Goal: Check status: Check status

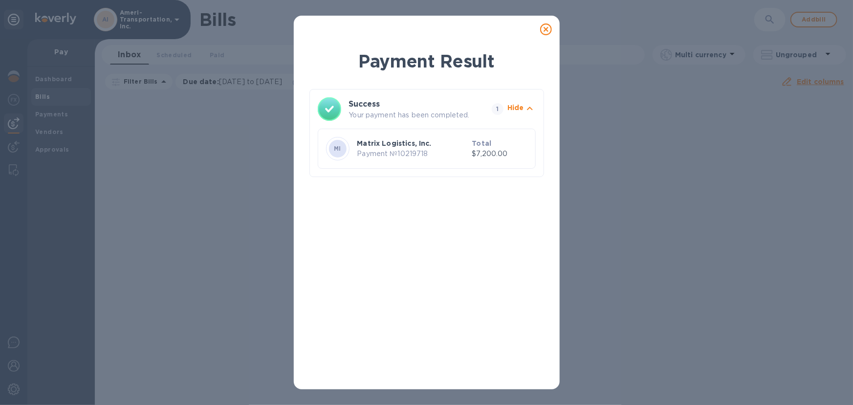
click at [395, 152] on p "Payment № 10219718" at bounding box center [412, 154] width 111 height 10
click at [395, 151] on p "Payment № 10219718" at bounding box center [412, 154] width 111 height 10
drag, startPoint x: 546, startPoint y: 29, endPoint x: 521, endPoint y: 48, distance: 31.1
click at [546, 29] on icon at bounding box center [546, 29] width 12 height 12
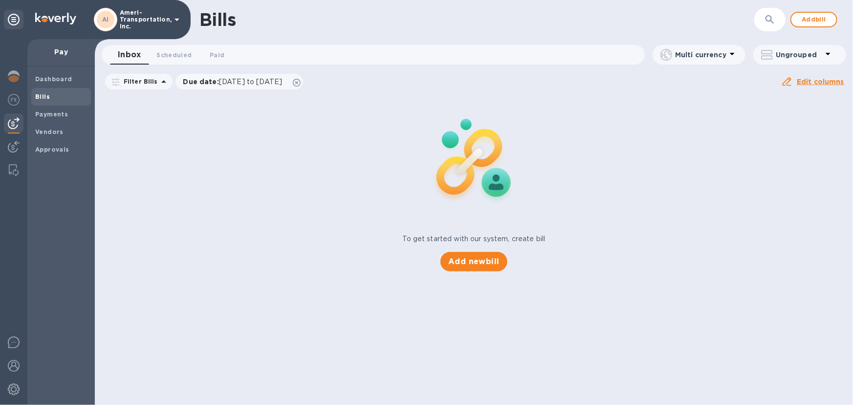
click at [42, 94] on b "Bills" at bounding box center [42, 96] width 15 height 7
click at [47, 114] on b "Payments" at bounding box center [51, 113] width 33 height 7
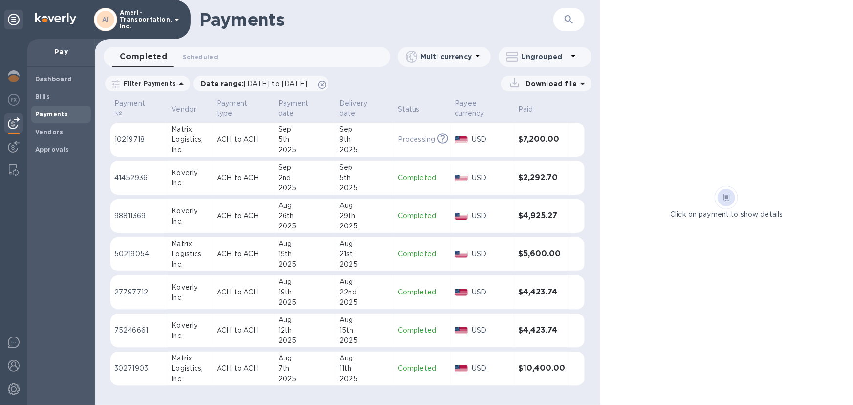
click at [206, 145] on div "Inc." at bounding box center [190, 150] width 38 height 10
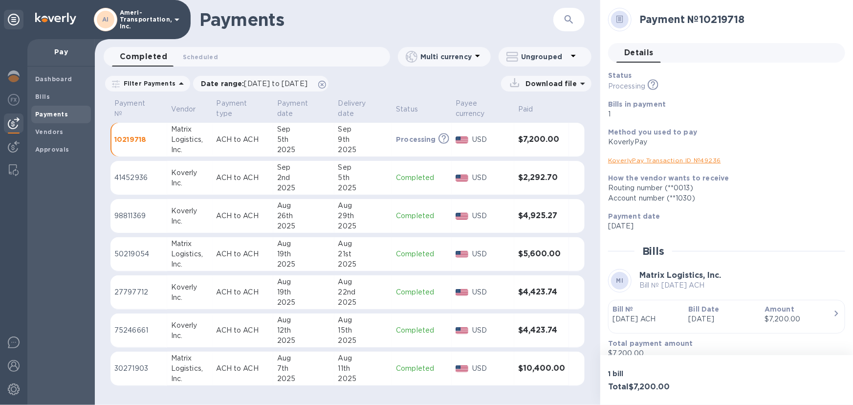
click at [683, 161] on link "KoverlyPay Transaction ID № 49236" at bounding box center [664, 159] width 113 height 7
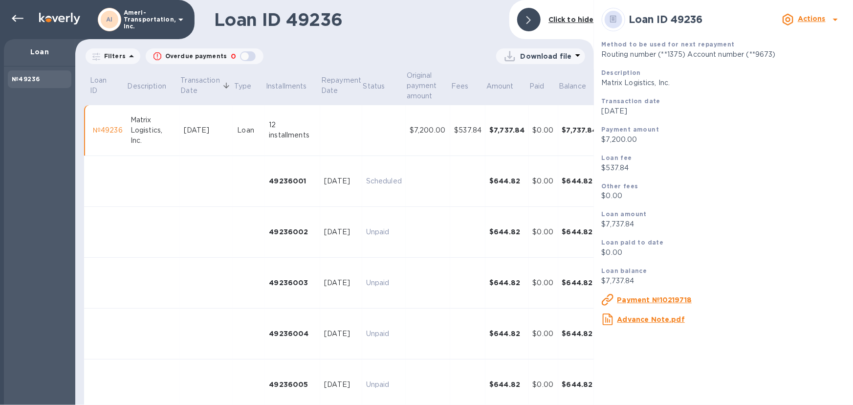
click at [664, 301] on u "Payment №10219718" at bounding box center [654, 300] width 75 height 8
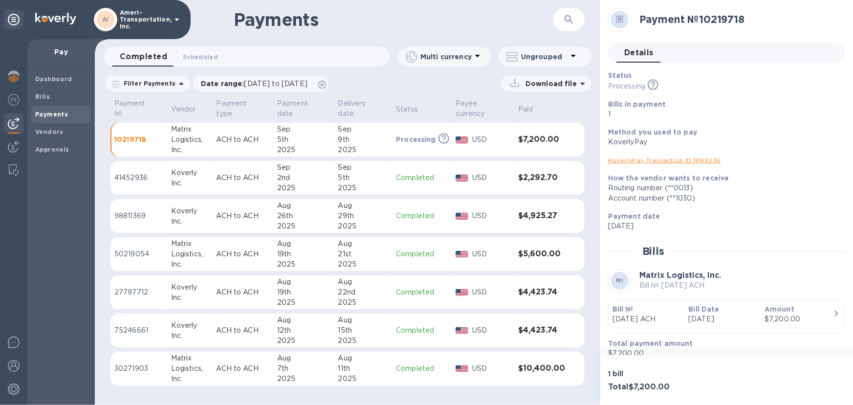
scroll to position [11, 0]
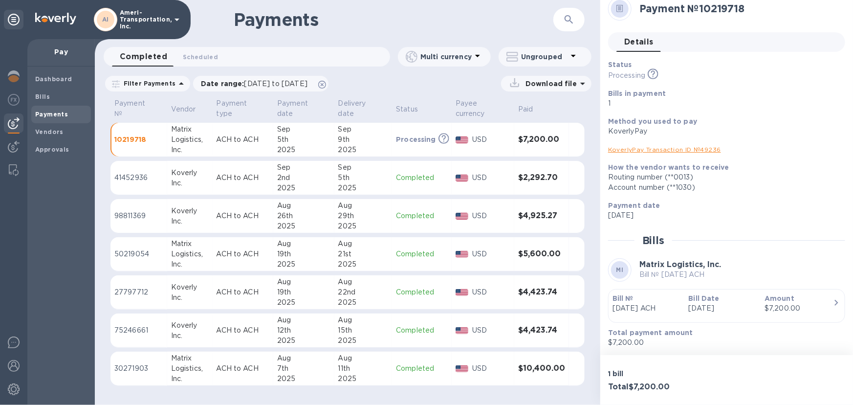
click at [688, 148] on link "KoverlyPay Transaction ID № 49236" at bounding box center [664, 149] width 113 height 7
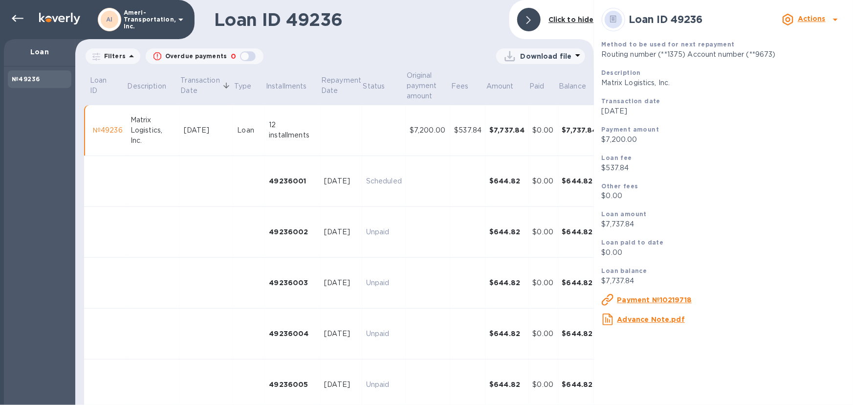
click at [664, 323] on u "Advance Note.pdf" at bounding box center [650, 319] width 67 height 8
click at [659, 304] on u "Payment №10219718" at bounding box center [654, 300] width 75 height 8
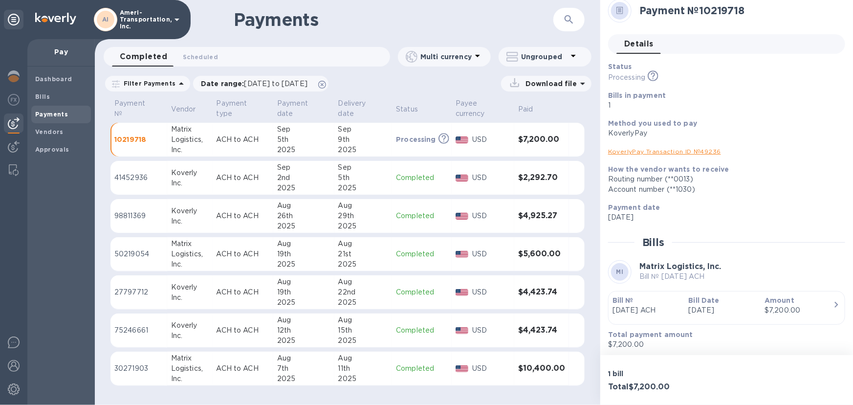
scroll to position [11, 0]
click at [698, 312] on p "[DATE]" at bounding box center [723, 308] width 68 height 10
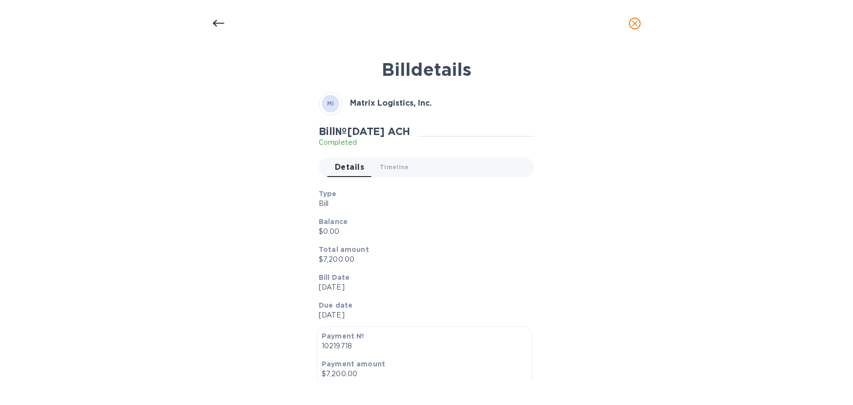
scroll to position [0, 0]
click at [218, 22] on icon at bounding box center [219, 24] width 12 height 12
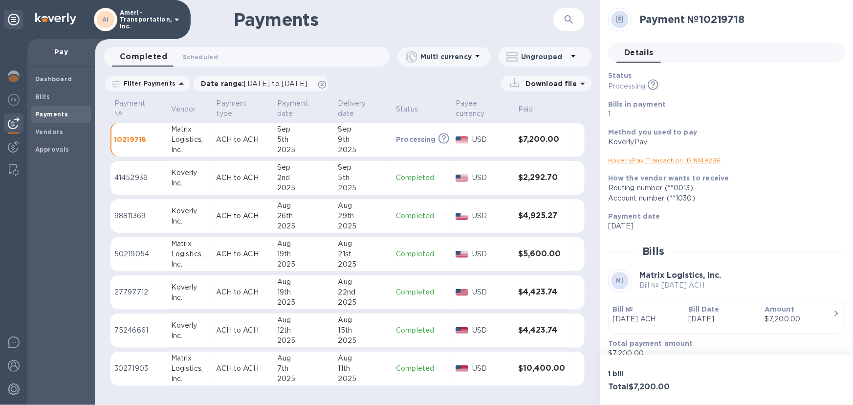
click at [619, 22] on icon at bounding box center [619, 19] width 7 height 7
click at [617, 19] on icon at bounding box center [619, 19] width 7 height 7
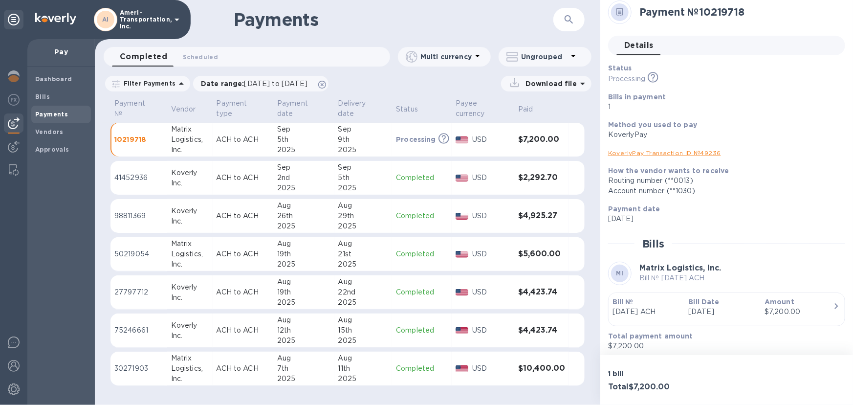
scroll to position [11, 0]
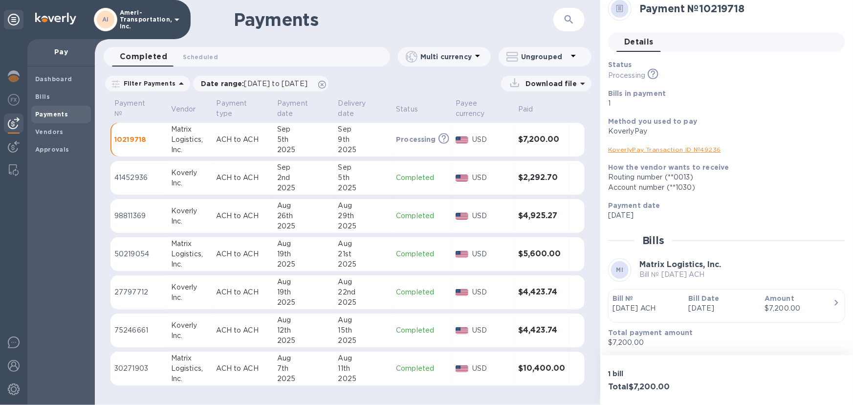
click at [618, 267] on b "MI" at bounding box center [619, 269] width 7 height 7
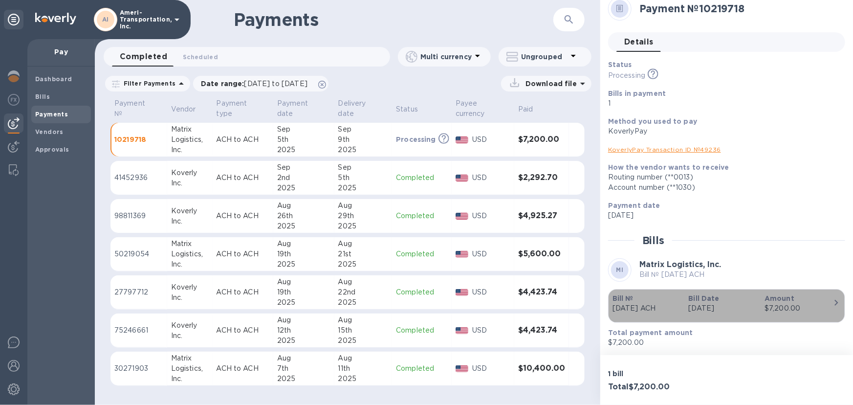
click at [831, 307] on icon "button" at bounding box center [837, 303] width 12 height 12
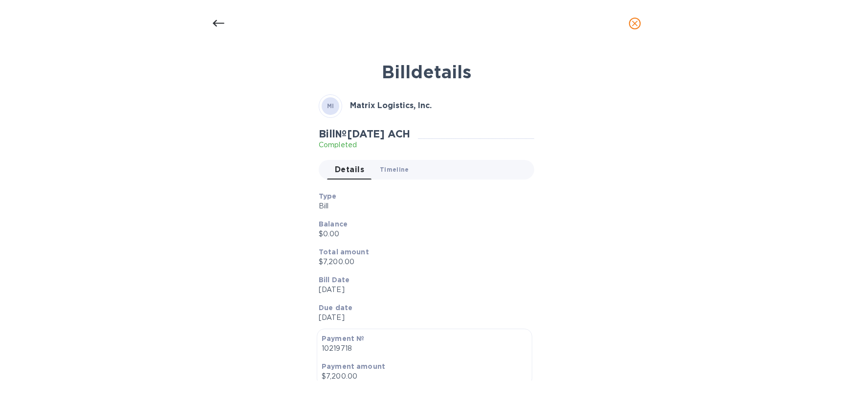
drag, startPoint x: 415, startPoint y: 220, endPoint x: 391, endPoint y: 168, distance: 56.6
click at [391, 168] on span "Timeline 0" at bounding box center [394, 169] width 29 height 10
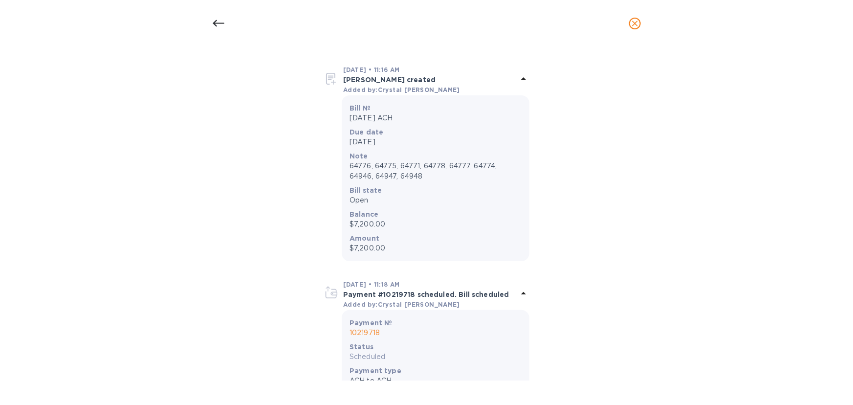
scroll to position [133, 0]
click at [403, 180] on div "Note 64776, 64775, 64771, 64778, 64777, 64774, 64946, 64947, 64948" at bounding box center [436, 165] width 176 height 34
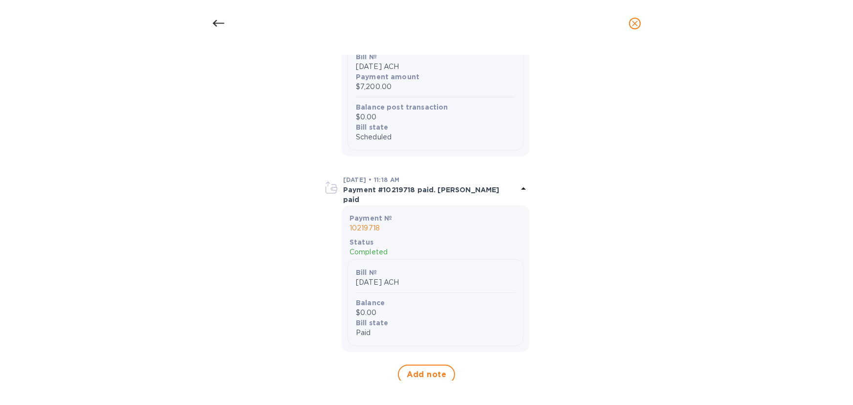
scroll to position [511, 0]
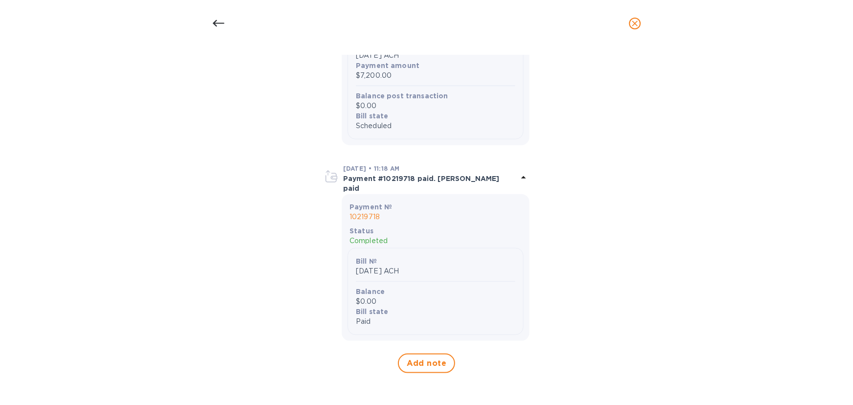
click at [471, 241] on p "Completed" at bounding box center [436, 241] width 172 height 10
click at [423, 252] on div "Bill № [DATE] ACH Balance $0.00 Bill state Paid" at bounding box center [436, 291] width 176 height 87
click at [422, 253] on div "Bill № [DATE] ACH Balance $0.00 Bill state Paid" at bounding box center [436, 291] width 176 height 87
click at [390, 282] on div "Bill № [DATE] ACH Balance $0.00 Bill state Paid" at bounding box center [436, 291] width 176 height 87
click at [389, 282] on div "Bill № [DATE] ACH Balance $0.00 Bill state Paid" at bounding box center [436, 291] width 176 height 87
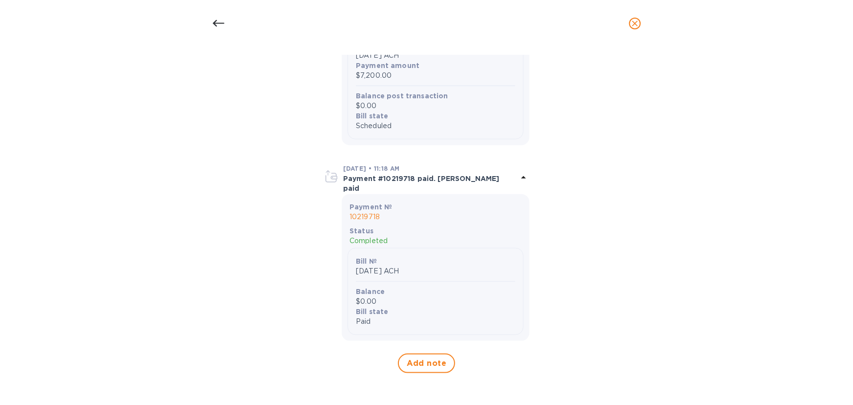
click at [357, 294] on b "Balance" at bounding box center [370, 291] width 29 height 8
click at [372, 317] on p "Paid" at bounding box center [435, 321] width 159 height 10
click at [368, 293] on b "Balance" at bounding box center [370, 291] width 29 height 8
click at [635, 24] on icon "close" at bounding box center [635, 24] width 10 height 10
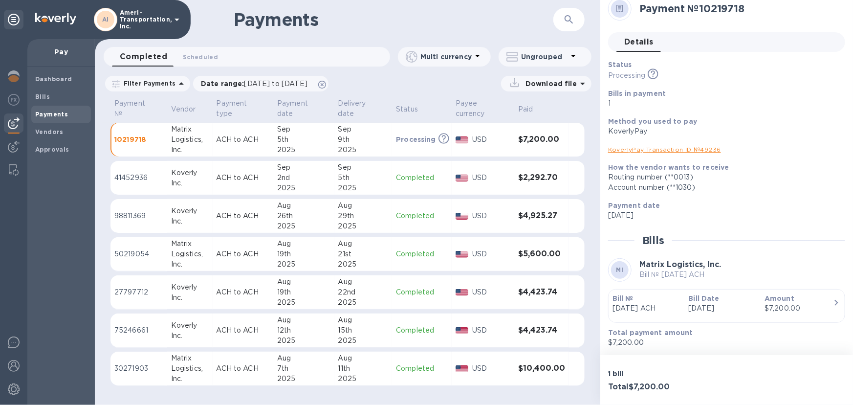
click at [565, 83] on p "Download file" at bounding box center [549, 84] width 55 height 10
click at [654, 73] on icon at bounding box center [653, 72] width 4 height 5
click at [678, 151] on link "KoverlyPay Transaction ID № 49236" at bounding box center [664, 149] width 113 height 7
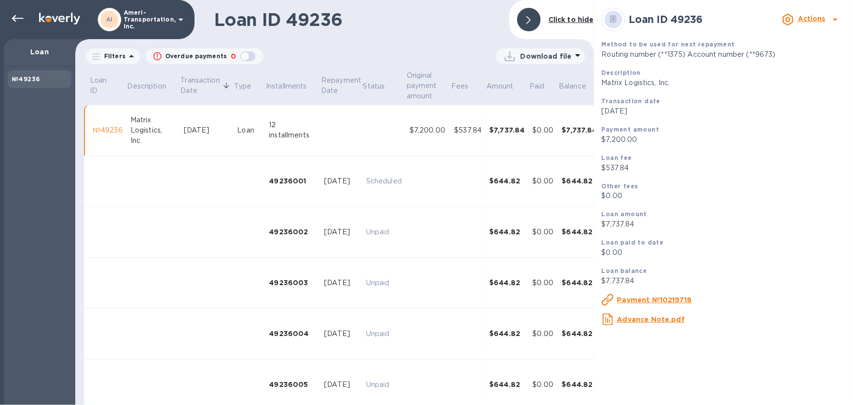
click at [815, 20] on b "Actions" at bounding box center [812, 19] width 28 height 8
click at [753, 217] on div at bounding box center [426, 202] width 853 height 405
click at [665, 304] on u "Payment №10219718" at bounding box center [654, 300] width 75 height 8
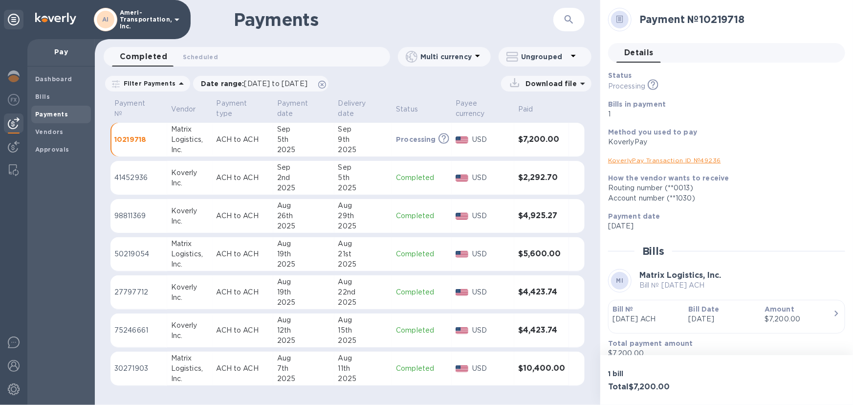
drag, startPoint x: 431, startPoint y: 143, endPoint x: 386, endPoint y: 137, distance: 44.9
click at [386, 137] on div "9th" at bounding box center [363, 139] width 50 height 10
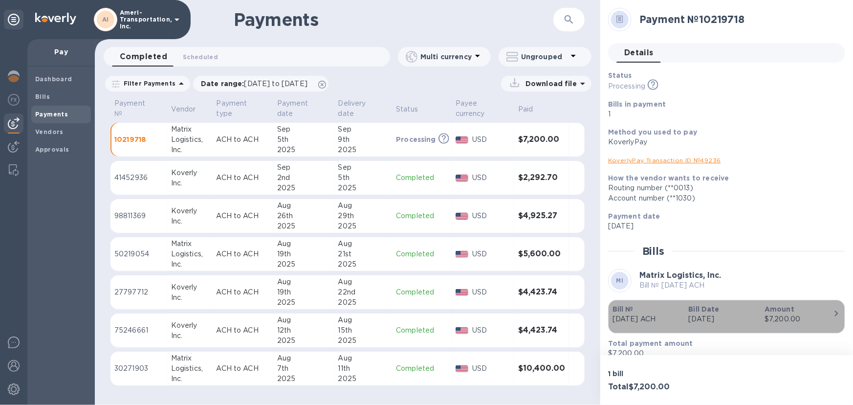
click at [746, 323] on p "[DATE]" at bounding box center [723, 319] width 68 height 10
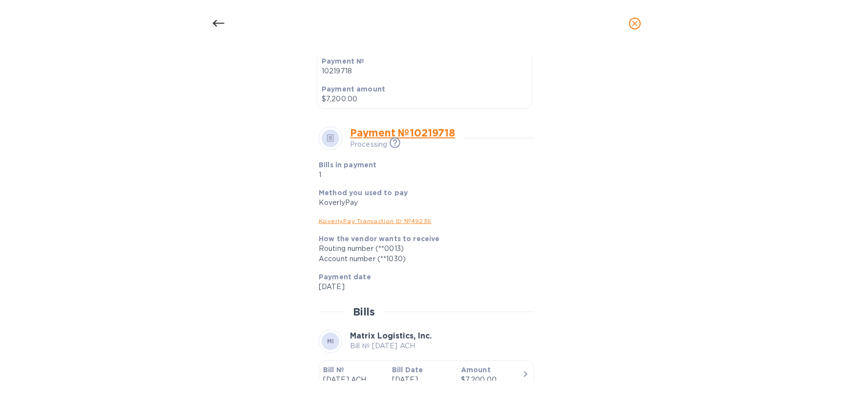
scroll to position [322, 0]
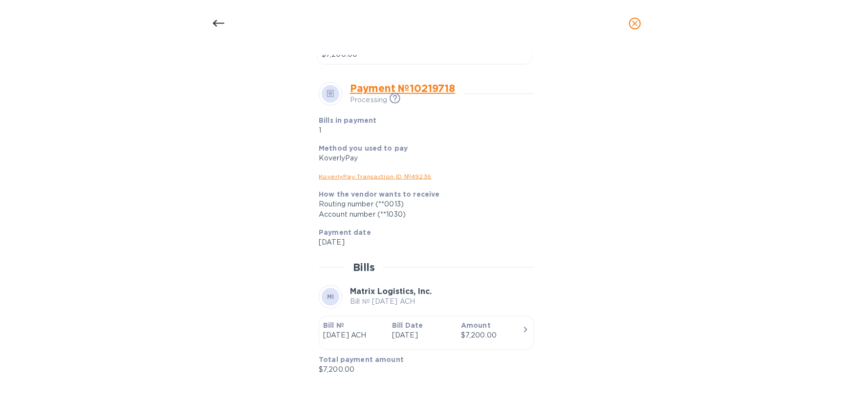
click at [438, 334] on p "[DATE]" at bounding box center [422, 335] width 61 height 10
click at [439, 334] on p "[DATE]" at bounding box center [422, 335] width 61 height 10
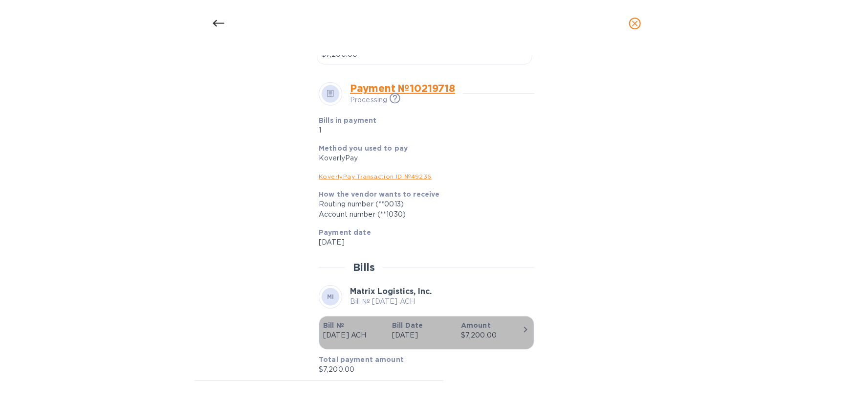
click at [525, 329] on icon "button" at bounding box center [526, 330] width 12 height 12
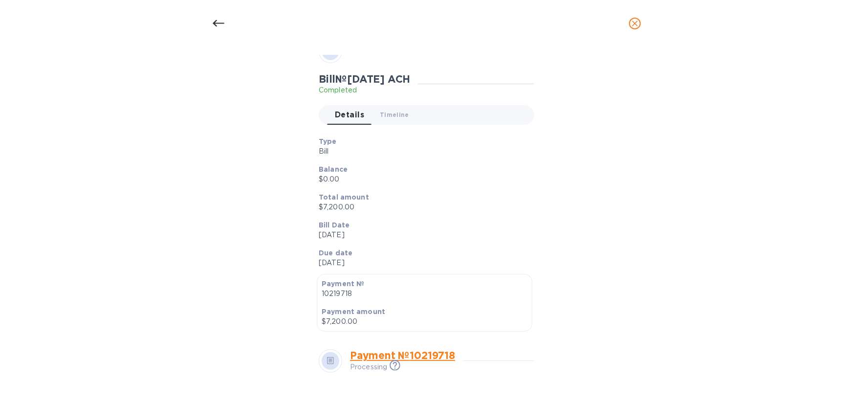
scroll to position [0, 0]
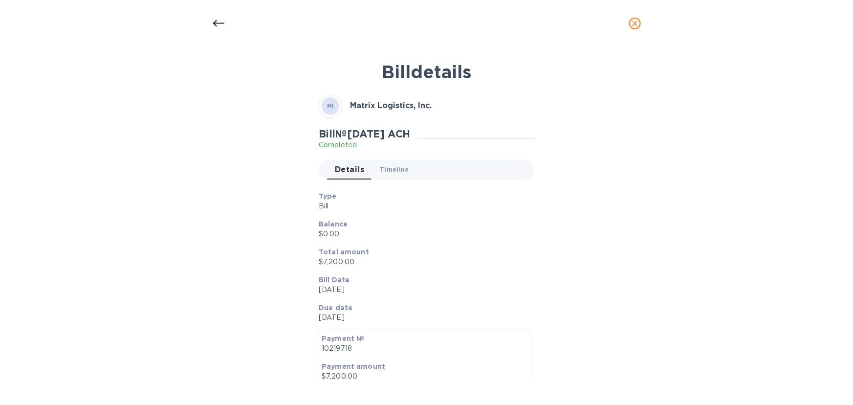
click at [386, 167] on span "Timeline 0" at bounding box center [394, 169] width 29 height 10
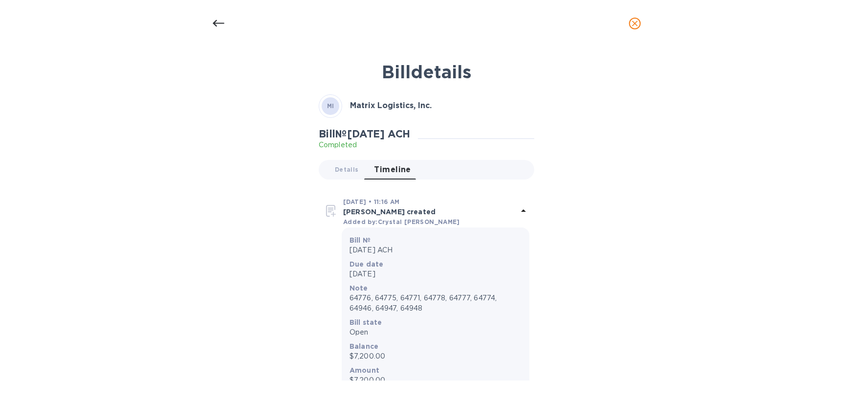
click at [215, 19] on icon at bounding box center [219, 24] width 12 height 12
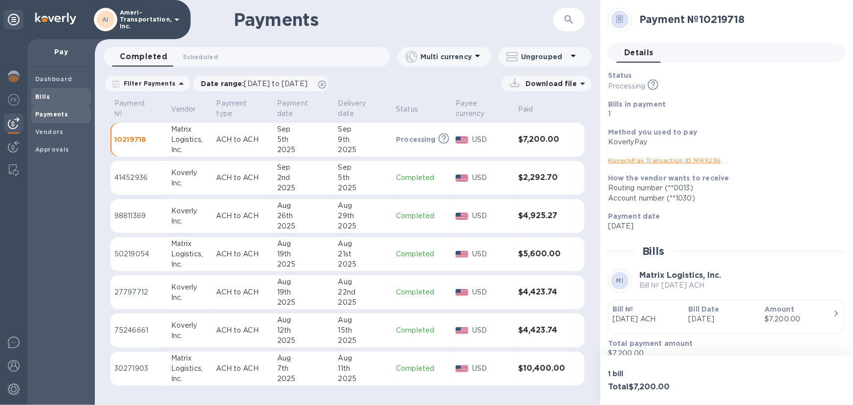
click at [44, 90] on div "Bills" at bounding box center [61, 97] width 60 height 18
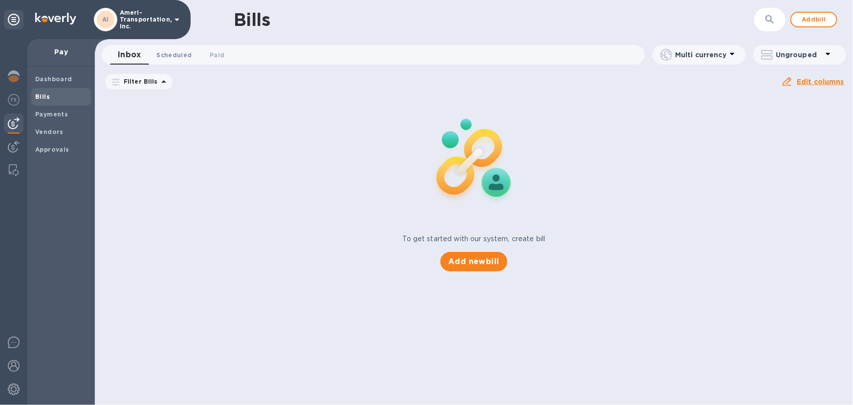
click at [182, 56] on span "Scheduled 0" at bounding box center [173, 55] width 35 height 10
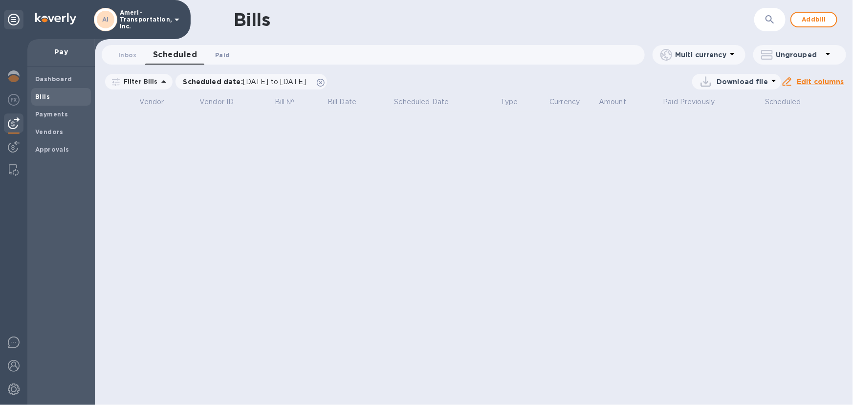
click at [223, 54] on span "Paid 0" at bounding box center [222, 55] width 15 height 10
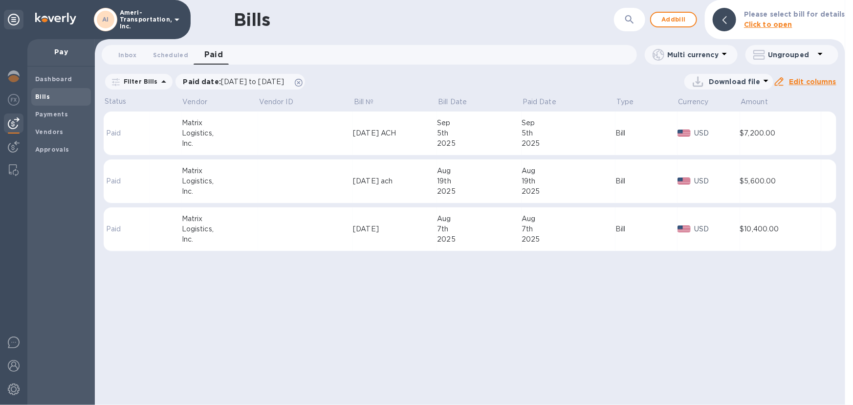
click at [305, 148] on td at bounding box center [305, 133] width 95 height 44
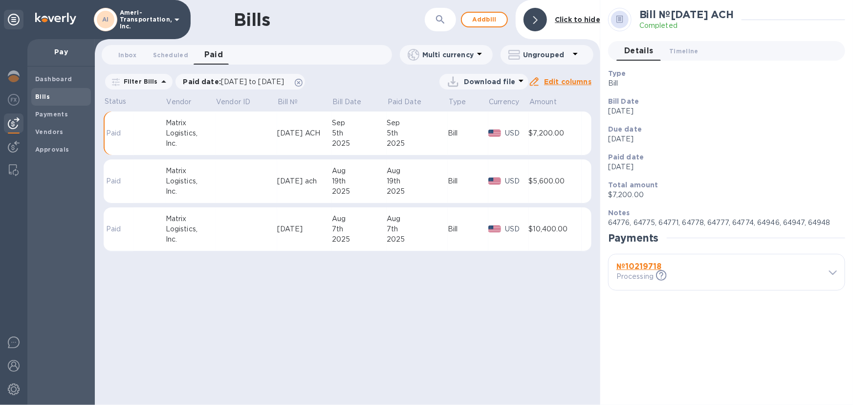
click at [640, 268] on b "№ 10219718" at bounding box center [638, 266] width 45 height 9
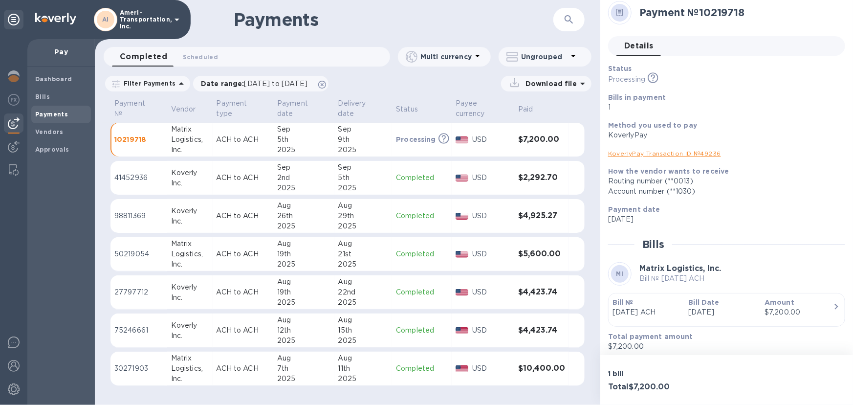
scroll to position [11, 0]
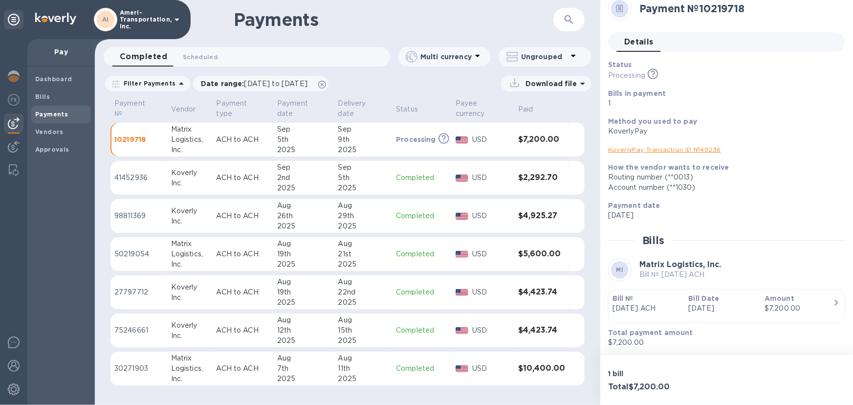
click at [709, 385] on h3 "Total $7,200.00" at bounding box center [665, 386] width 114 height 9
click at [709, 384] on h3 "Total $7,200.00" at bounding box center [665, 386] width 114 height 9
click at [670, 152] on link "KoverlyPay Transaction ID № 49236" at bounding box center [664, 149] width 113 height 7
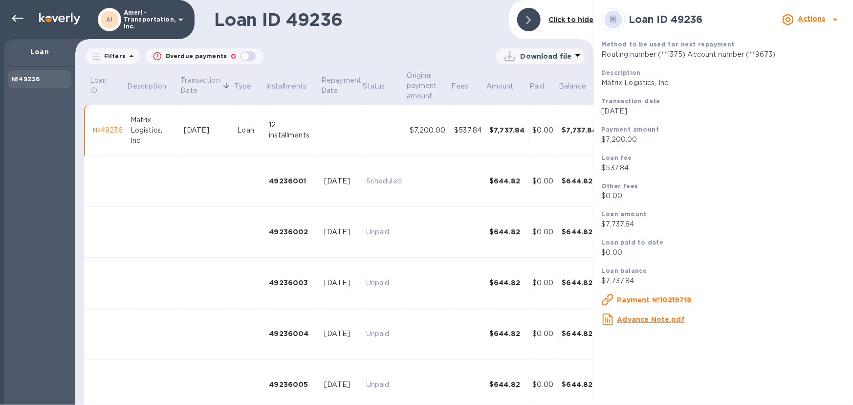
click at [821, 22] on b "Actions" at bounding box center [812, 19] width 28 height 8
click at [662, 303] on div at bounding box center [426, 202] width 853 height 405
click at [662, 303] on u "Payment №10219718" at bounding box center [654, 300] width 75 height 8
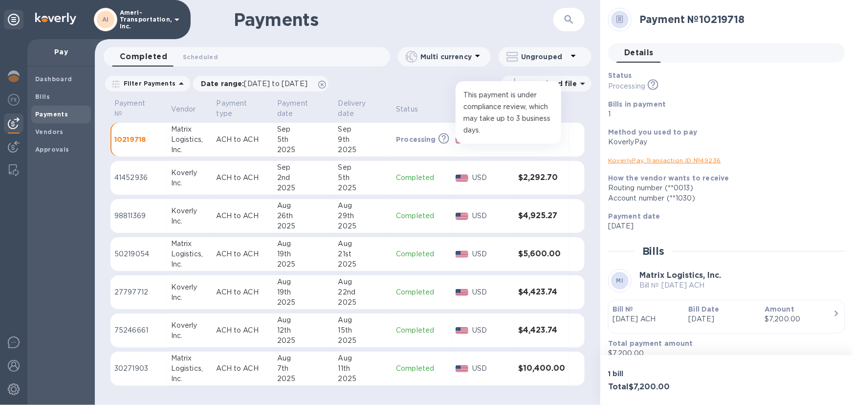
click at [442, 135] on icon at bounding box center [444, 137] width 4 height 5
click at [444, 137] on icon at bounding box center [444, 137] width 4 height 5
click at [432, 180] on p "Completed" at bounding box center [422, 178] width 52 height 10
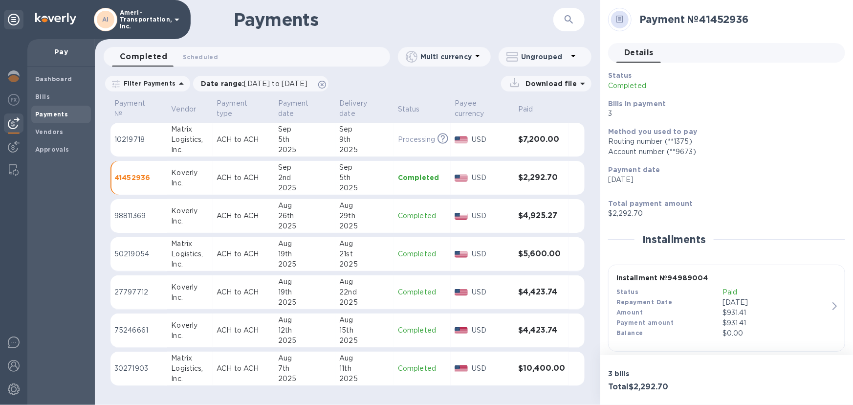
click at [696, 303] on div "Repayment Date" at bounding box center [669, 302] width 106 height 10
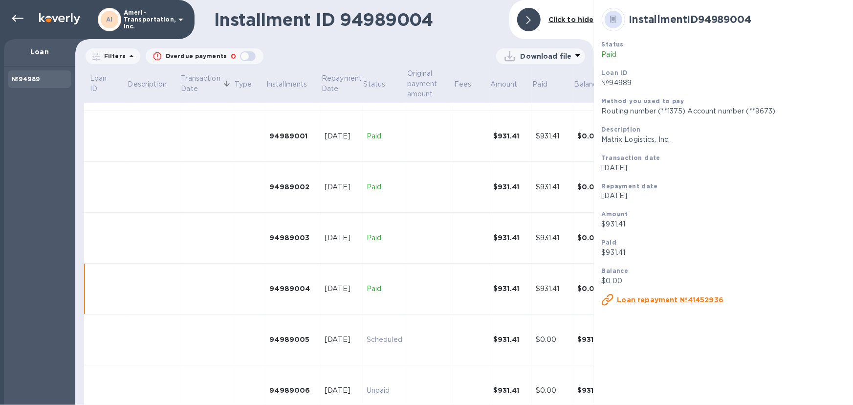
scroll to position [190, 0]
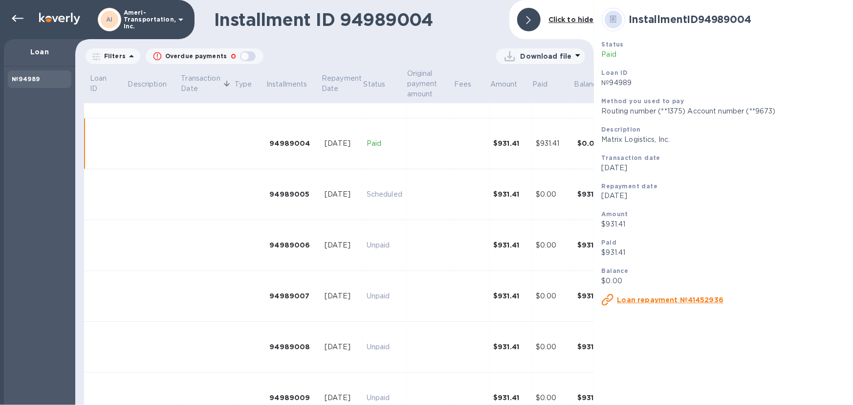
click at [698, 300] on u "Loan repayment №41452936" at bounding box center [670, 300] width 107 height 8
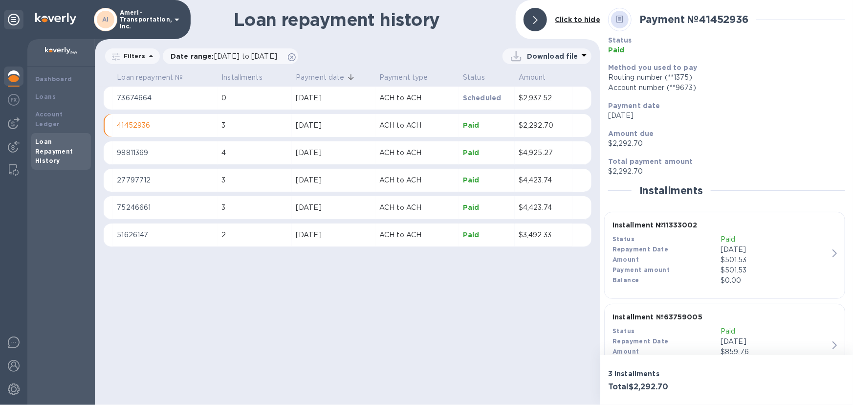
click at [453, 102] on p "ACH to ACH" at bounding box center [417, 98] width 76 height 10
click at [458, 98] on td "ACH to ACH" at bounding box center [417, 98] width 84 height 23
click at [559, 59] on p "Download file" at bounding box center [552, 56] width 51 height 10
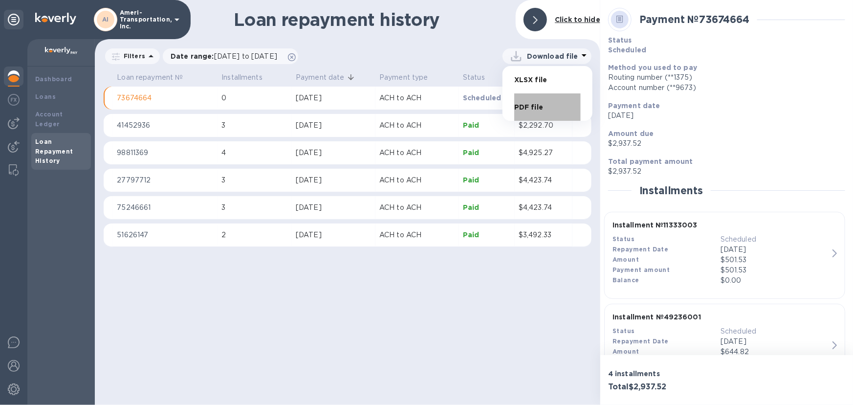
click at [533, 108] on li "PDF file" at bounding box center [547, 106] width 66 height 27
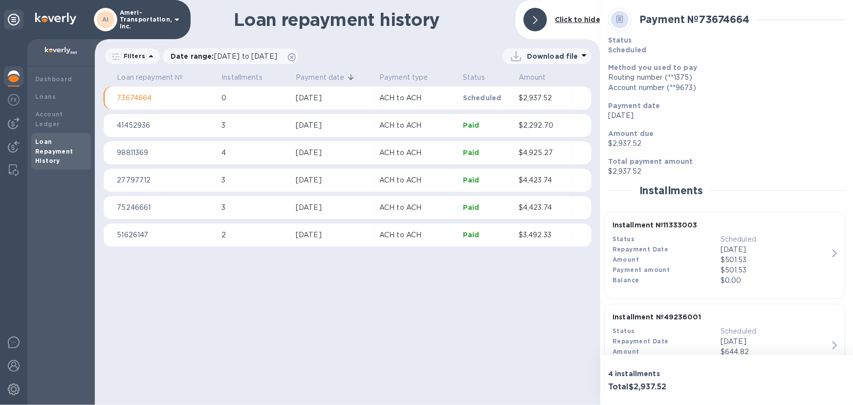
click at [587, 22] on b "Click to hide" at bounding box center [577, 20] width 45 height 8
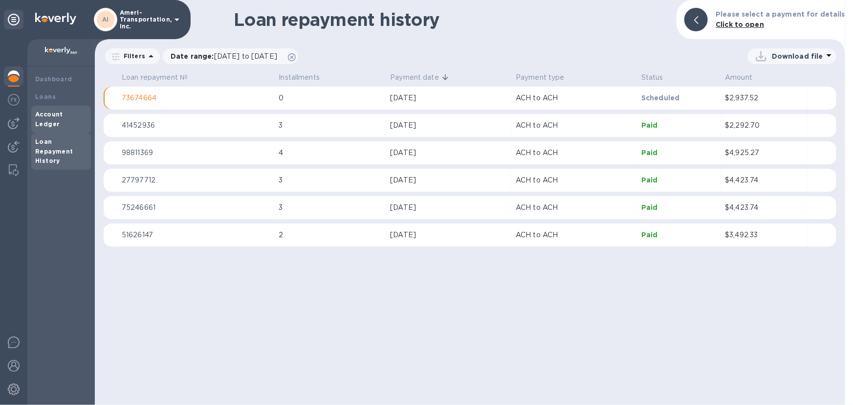
click at [63, 110] on b "Account Ledger" at bounding box center [49, 118] width 28 height 17
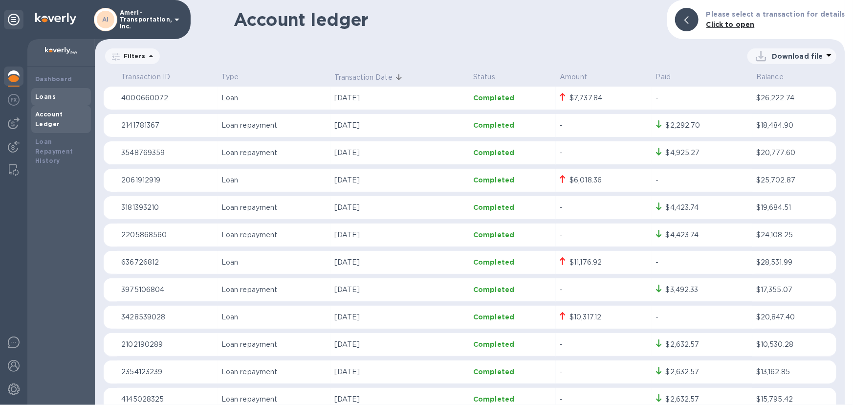
click at [48, 96] on b "Loans" at bounding box center [45, 96] width 21 height 7
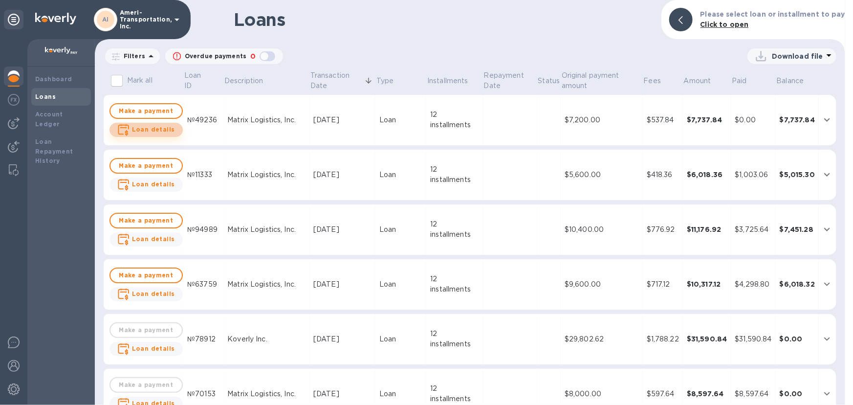
click at [161, 131] on b "Loan details" at bounding box center [153, 129] width 43 height 7
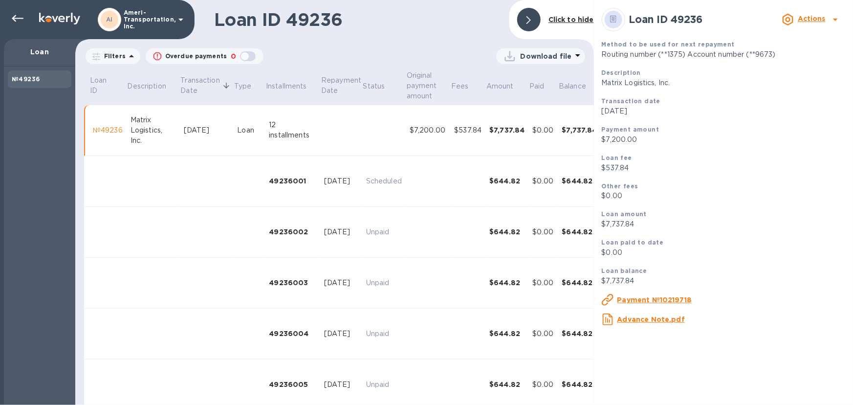
drag, startPoint x: 692, startPoint y: 303, endPoint x: 625, endPoint y: 302, distance: 67.5
click at [625, 302] on div "Payment №10219718" at bounding box center [723, 300] width 251 height 20
click at [654, 303] on u "Payment №10219718" at bounding box center [654, 300] width 75 height 8
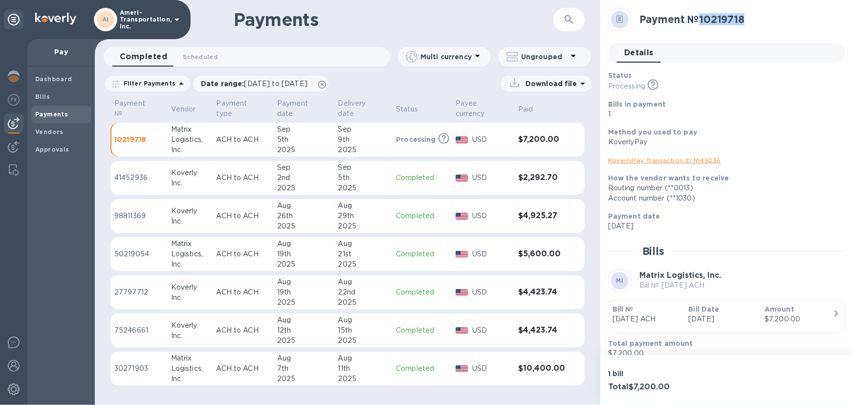
drag, startPoint x: 753, startPoint y: 17, endPoint x: 703, endPoint y: 25, distance: 51.0
click at [703, 25] on h2 "Payment № 10219718" at bounding box center [738, 19] width 198 height 12
copy h2 "10219718"
click at [680, 159] on link "KoverlyPay Transaction ID № 49236" at bounding box center [664, 159] width 113 height 7
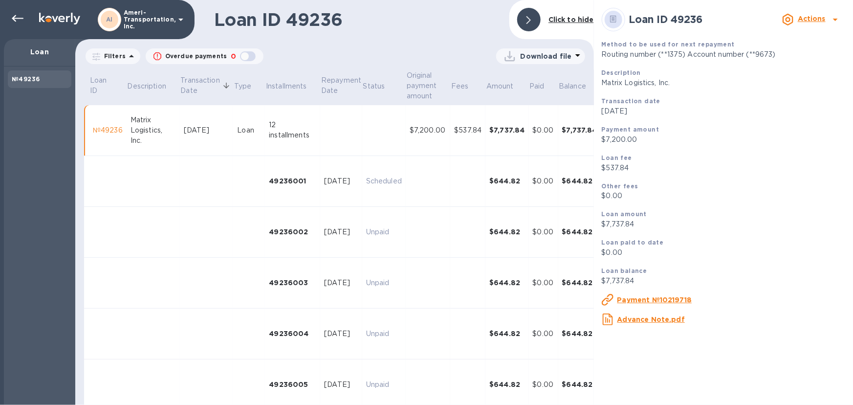
click at [641, 303] on u "Payment №10219718" at bounding box center [654, 300] width 75 height 8
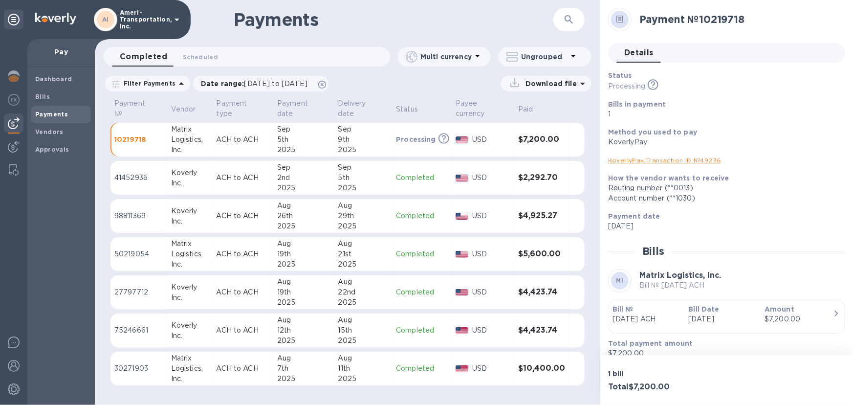
click at [385, 140] on div "9th" at bounding box center [363, 139] width 50 height 10
click at [637, 56] on span "Details 0" at bounding box center [638, 53] width 29 height 14
click at [674, 314] on p "[DATE] ACH" at bounding box center [647, 319] width 68 height 10
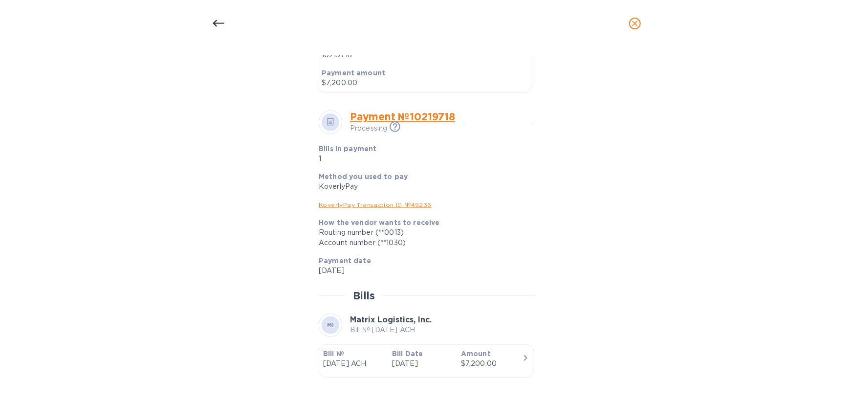
scroll to position [322, 0]
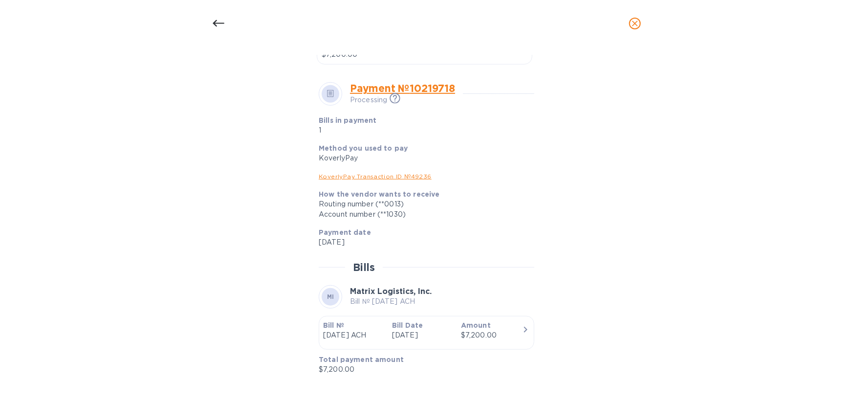
click at [634, 24] on icon "close" at bounding box center [635, 24] width 6 height 6
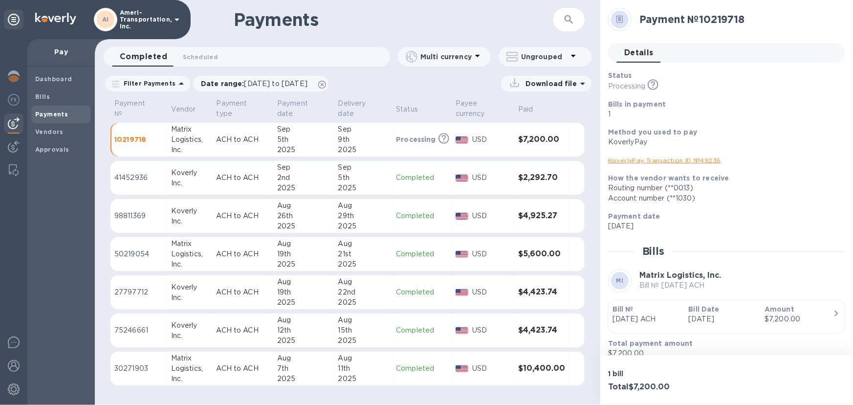
scroll to position [298, 0]
